Goal: Task Accomplishment & Management: Manage account settings

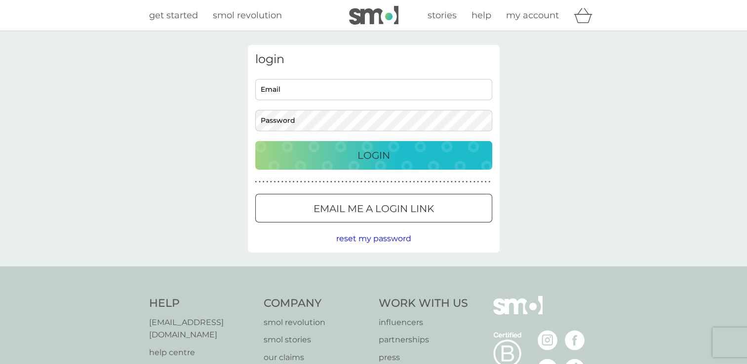
click at [290, 88] on input "Email" at bounding box center [373, 89] width 237 height 21
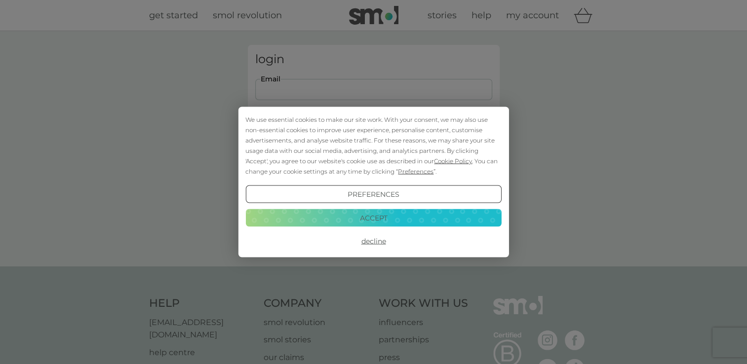
type input "kenk1974@yahoo.co.uk"
click at [371, 245] on button "Decline" at bounding box center [373, 242] width 256 height 18
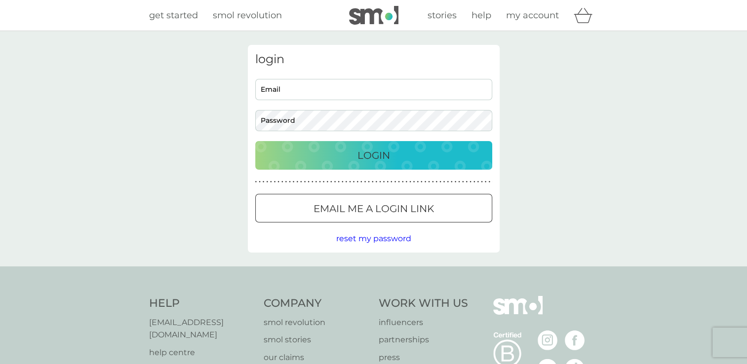
click at [310, 90] on input "Email" at bounding box center [373, 89] width 237 height 21
type input "kenk1974@yahoo.co.uk"
click at [255, 141] on button "Login" at bounding box center [373, 155] width 237 height 29
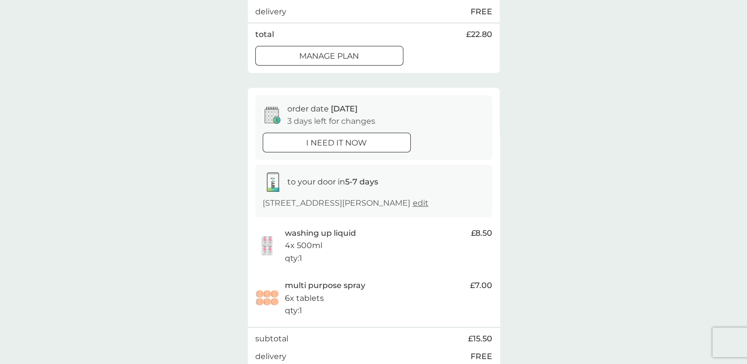
scroll to position [395, 0]
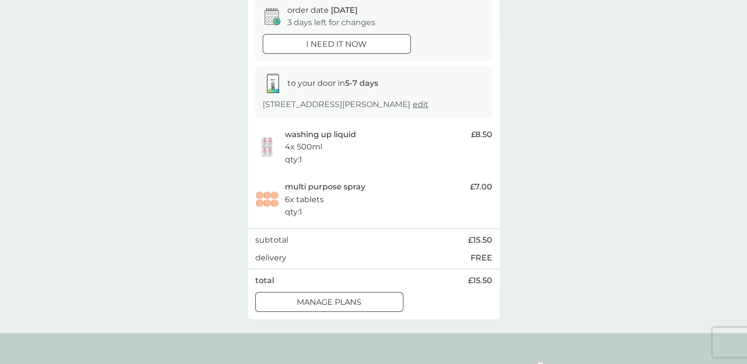
click at [350, 309] on p "manage plans" at bounding box center [329, 302] width 65 height 13
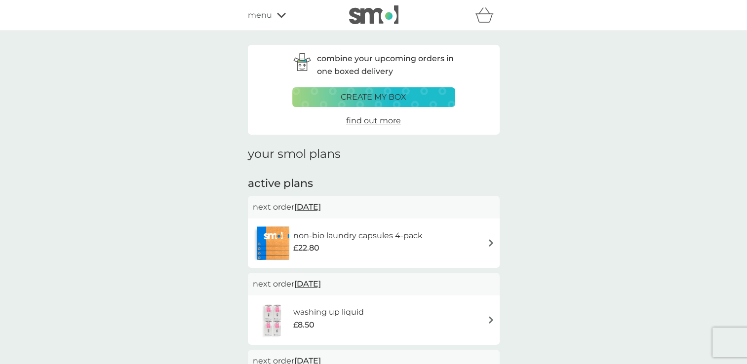
scroll to position [148, 0]
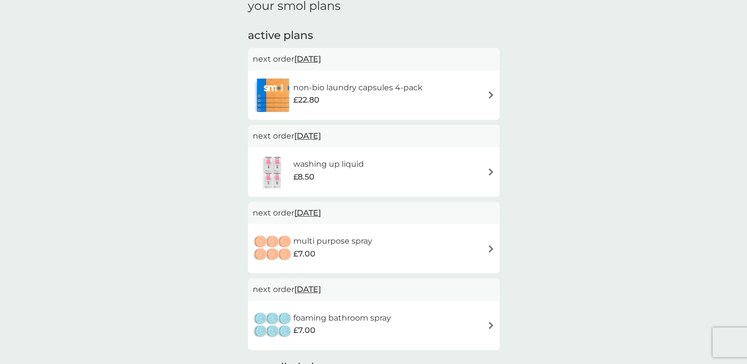
click at [319, 215] on span "[DATE]" at bounding box center [307, 212] width 27 height 19
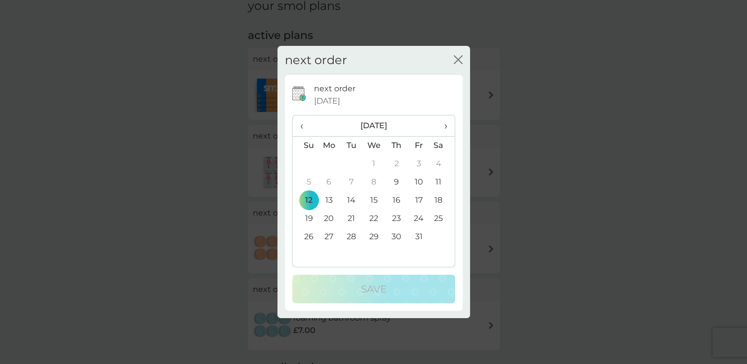
click at [444, 131] on span "›" at bounding box center [442, 126] width 10 height 21
click at [308, 127] on span "‹" at bounding box center [305, 126] width 10 height 21
click at [415, 184] on td "12" at bounding box center [419, 182] width 22 height 18
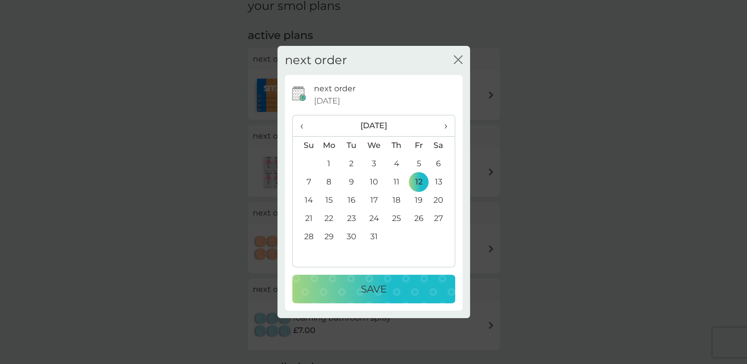
click at [355, 288] on div "Save" at bounding box center [373, 289] width 143 height 16
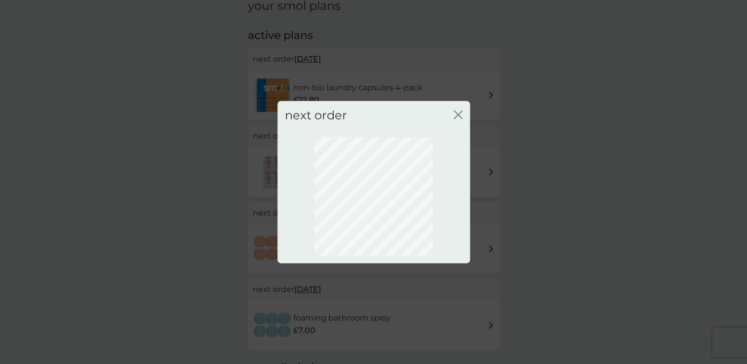
click at [459, 118] on icon "close" at bounding box center [458, 115] width 9 height 9
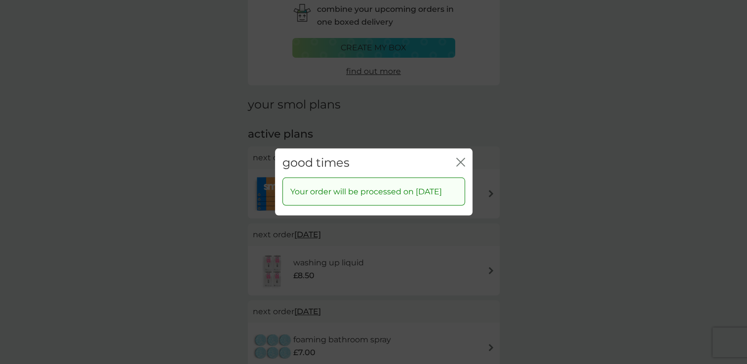
click at [458, 158] on icon "close" at bounding box center [459, 162] width 4 height 8
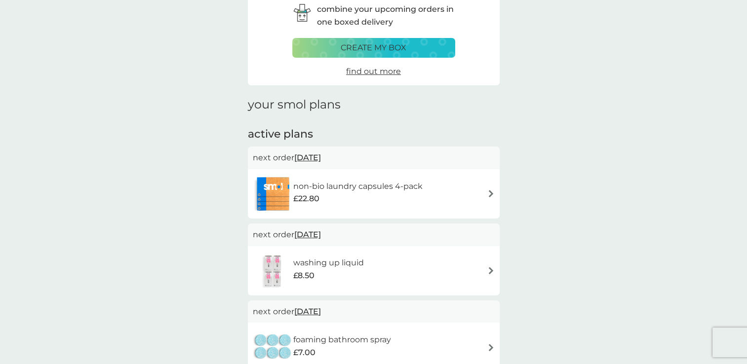
click at [488, 191] on img at bounding box center [490, 193] width 7 height 7
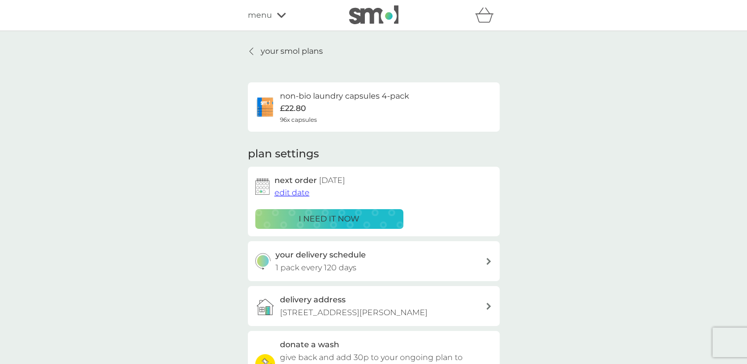
click at [248, 52] on link "your smol plans" at bounding box center [285, 51] width 75 height 13
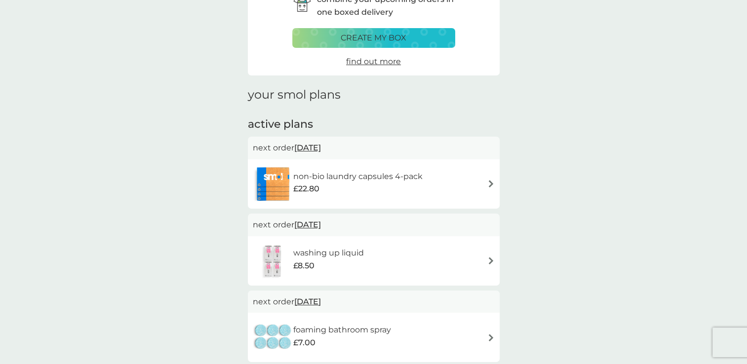
scroll to position [49, 0]
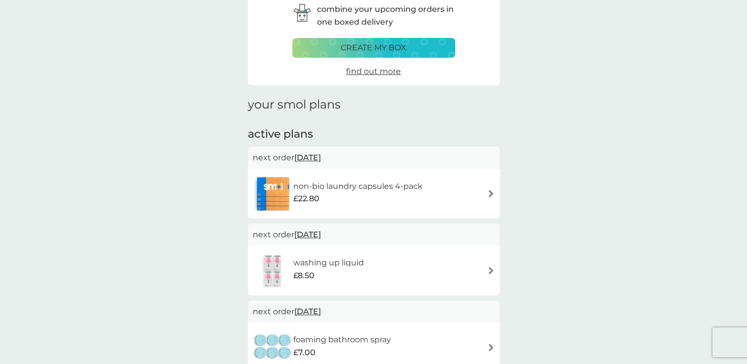
click at [400, 48] on p "create my box" at bounding box center [374, 47] width 66 height 13
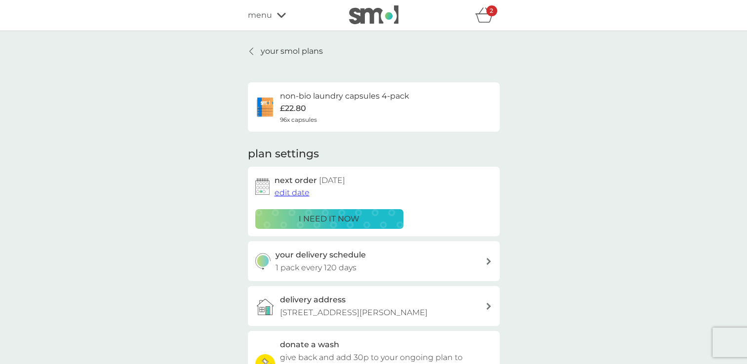
click at [489, 18] on icon "basket" at bounding box center [484, 14] width 19 height 15
click at [261, 14] on span "menu" at bounding box center [260, 15] width 24 height 13
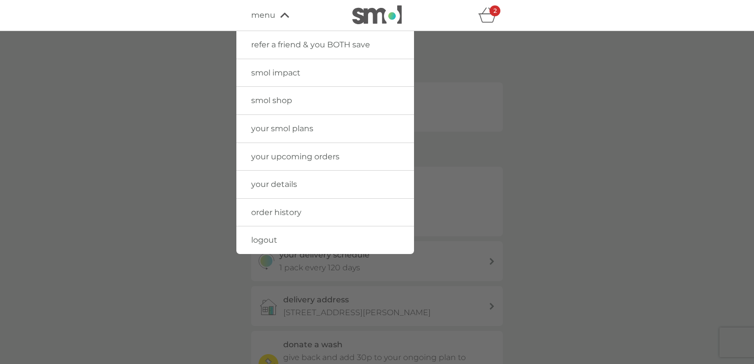
click at [285, 103] on span "smol shop" at bounding box center [271, 100] width 41 height 9
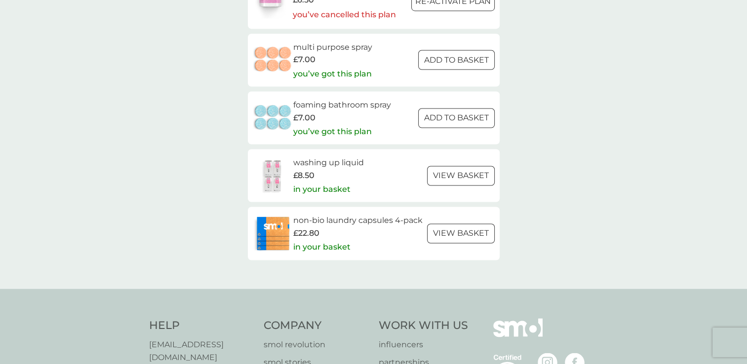
scroll to position [1432, 0]
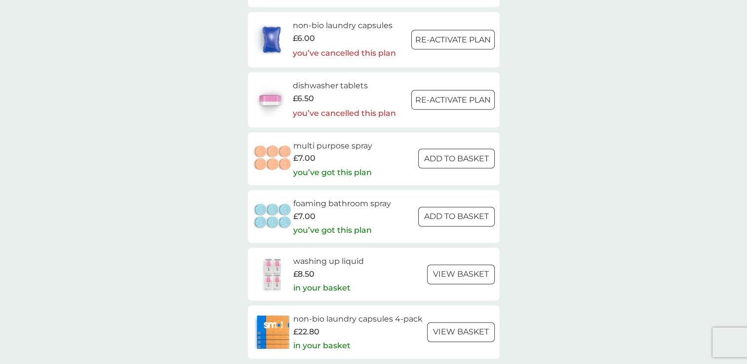
click at [436, 102] on div at bounding box center [453, 100] width 36 height 10
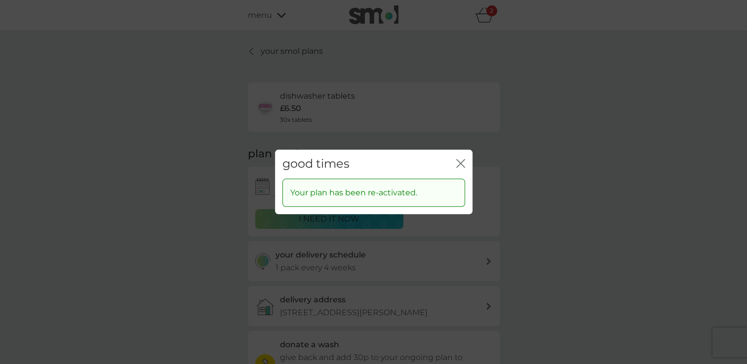
click at [462, 167] on icon "close" at bounding box center [460, 163] width 9 height 9
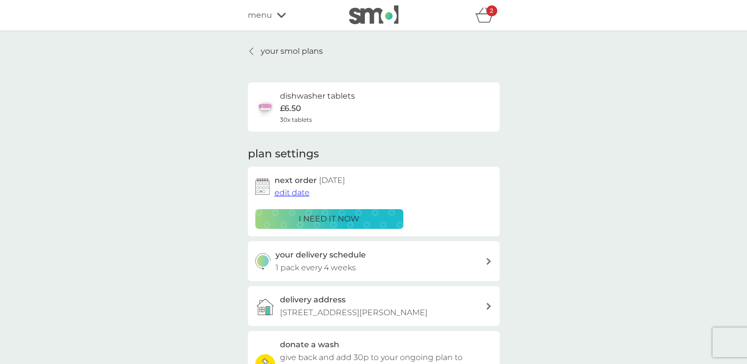
click at [488, 262] on icon at bounding box center [488, 261] width 5 height 7
select select "28"
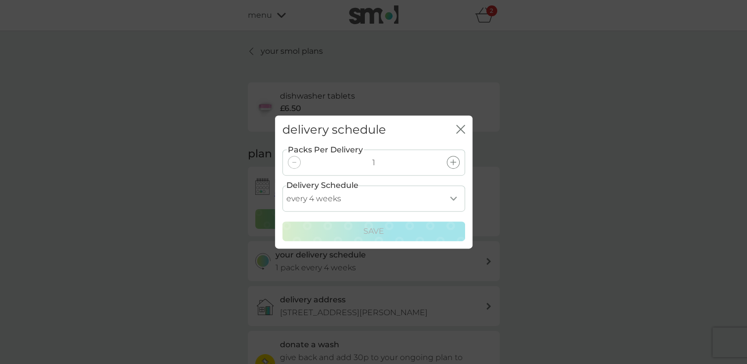
click at [460, 125] on icon "close" at bounding box center [460, 129] width 9 height 9
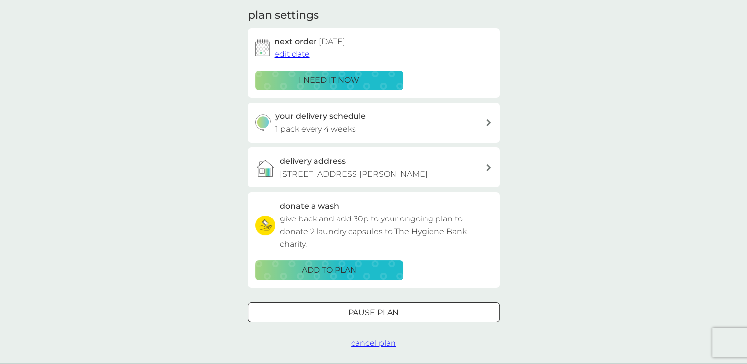
scroll to position [197, 0]
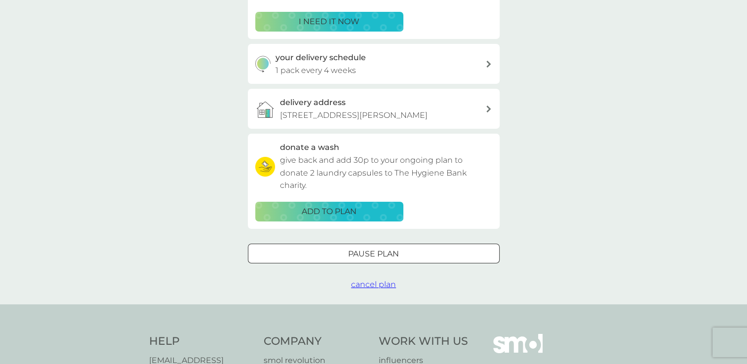
click at [380, 289] on span "cancel plan" at bounding box center [373, 284] width 45 height 9
